Goal: Find specific page/section: Find specific page/section

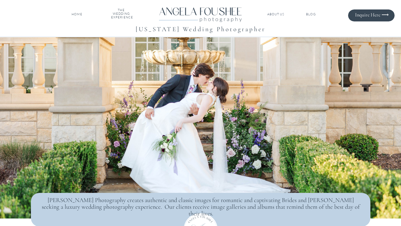
click at [128, 15] on nav "THE WEDDING EXPERIENCE" at bounding box center [121, 14] width 20 height 12
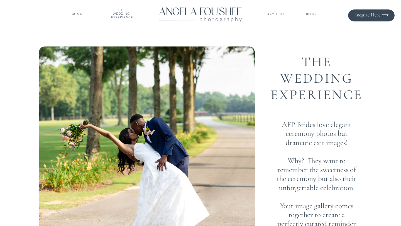
click at [375, 20] on div at bounding box center [371, 15] width 47 height 12
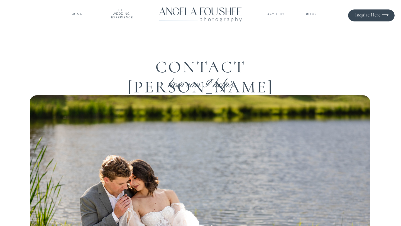
click at [130, 15] on nav "THE WEDDING EXPERIENCE" at bounding box center [121, 14] width 20 height 12
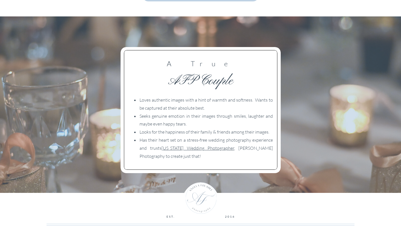
scroll to position [938, 0]
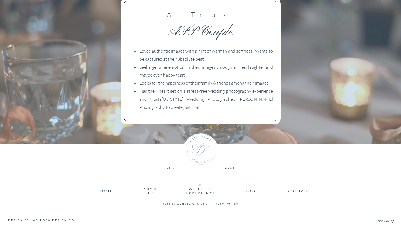
click at [302, 192] on nav "CONTACT" at bounding box center [299, 190] width 22 height 3
